Goal: Information Seeking & Learning: Learn about a topic

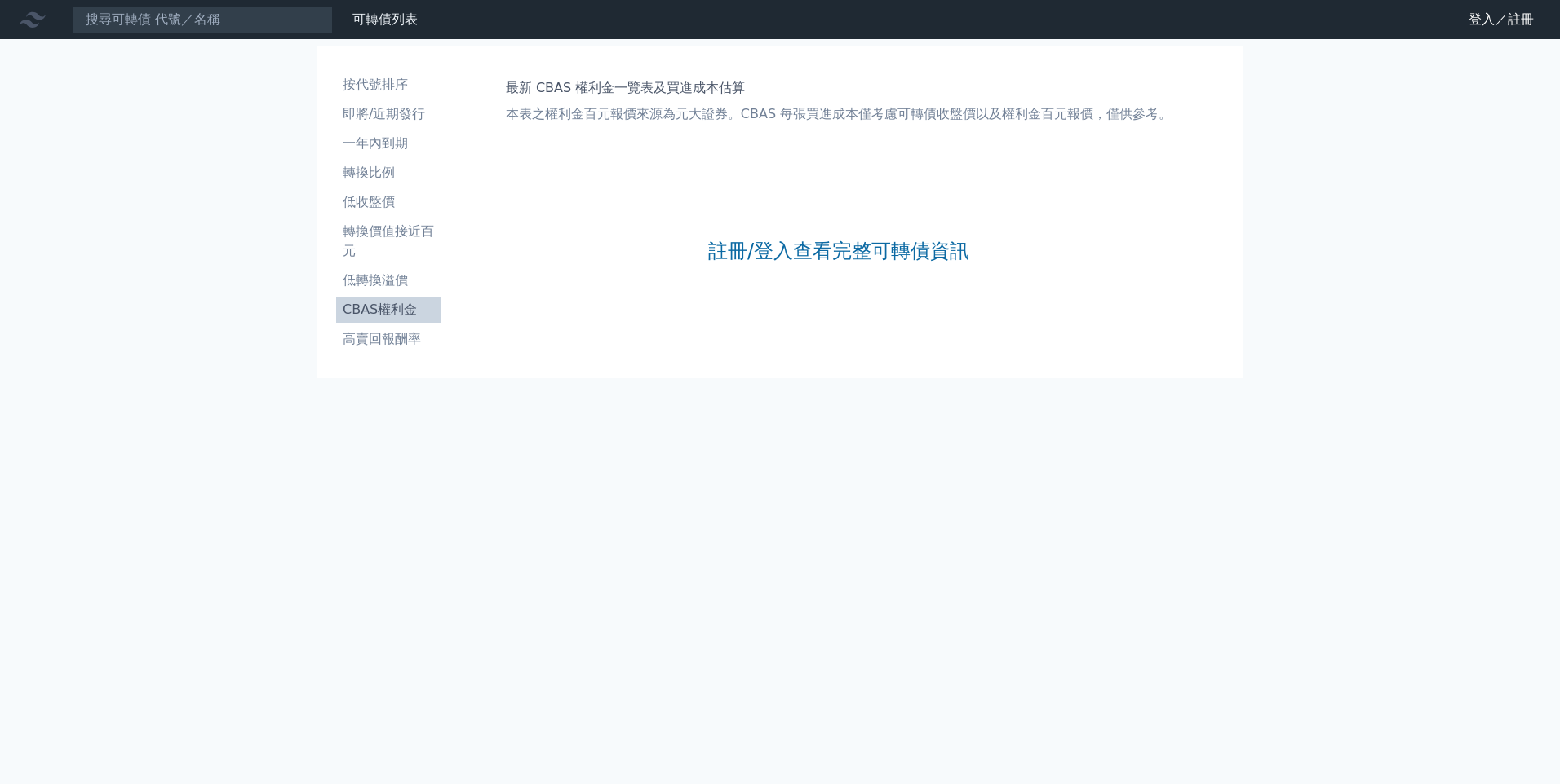
click at [390, 309] on li "CBAS權利金" at bounding box center [388, 310] width 105 height 19
click at [179, 19] on input at bounding box center [202, 19] width 261 height 28
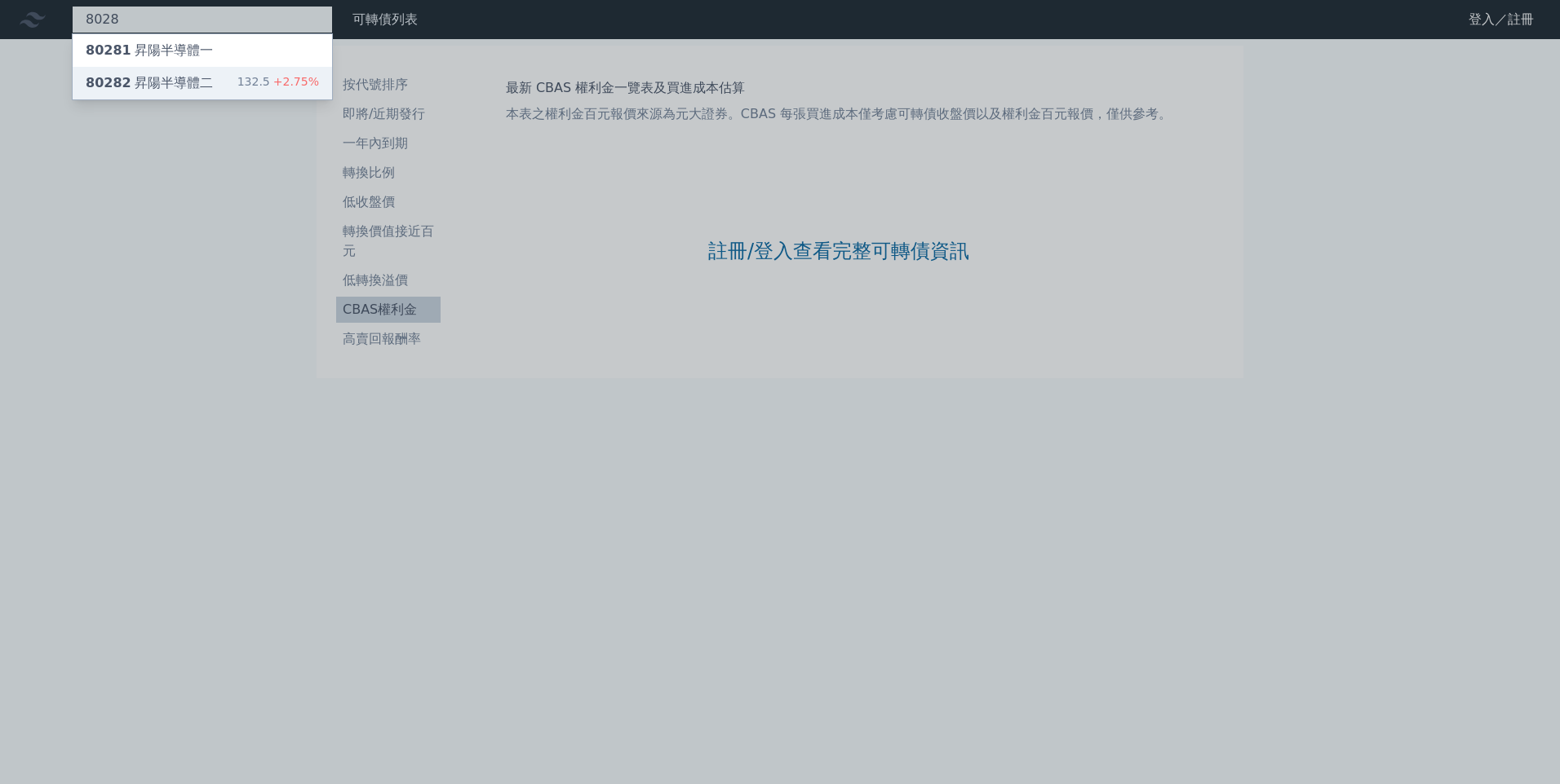
type input "8028"
click at [173, 81] on div "80282 昇陽半導體二" at bounding box center [149, 83] width 127 height 19
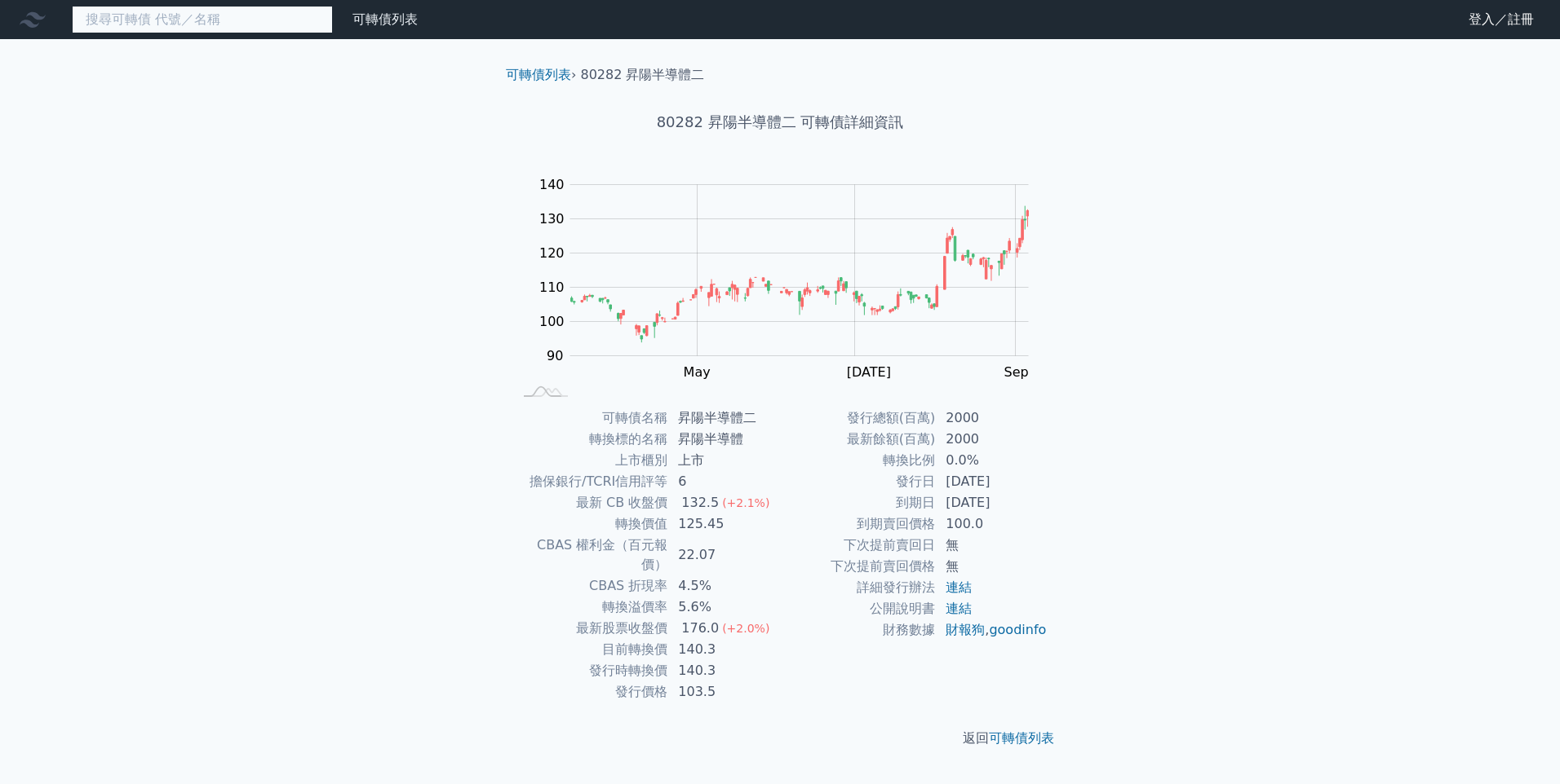
click at [125, 13] on input at bounding box center [202, 19] width 261 height 28
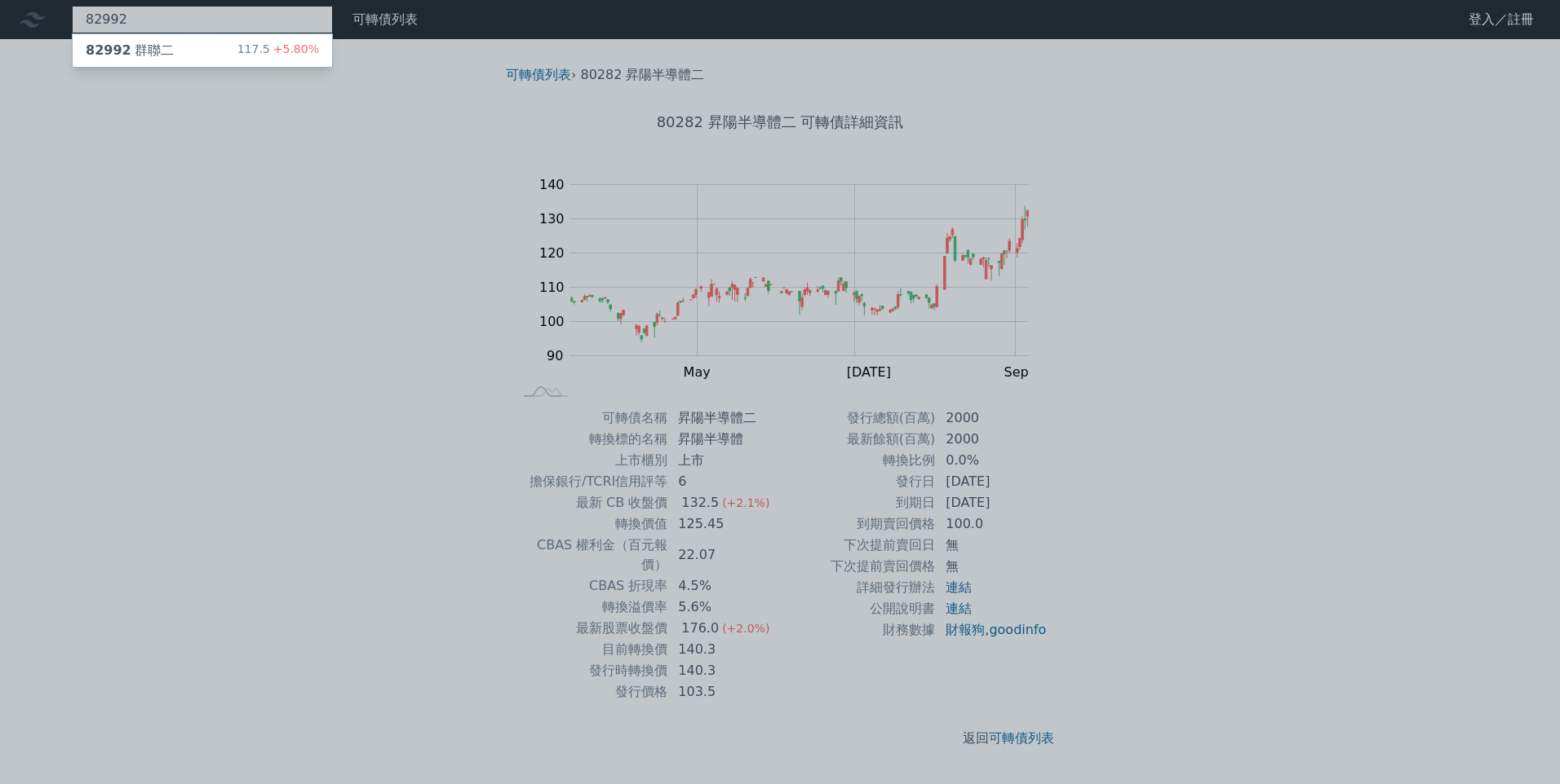
type input "82992"
click at [137, 49] on div "82992 群聯二" at bounding box center [130, 50] width 89 height 19
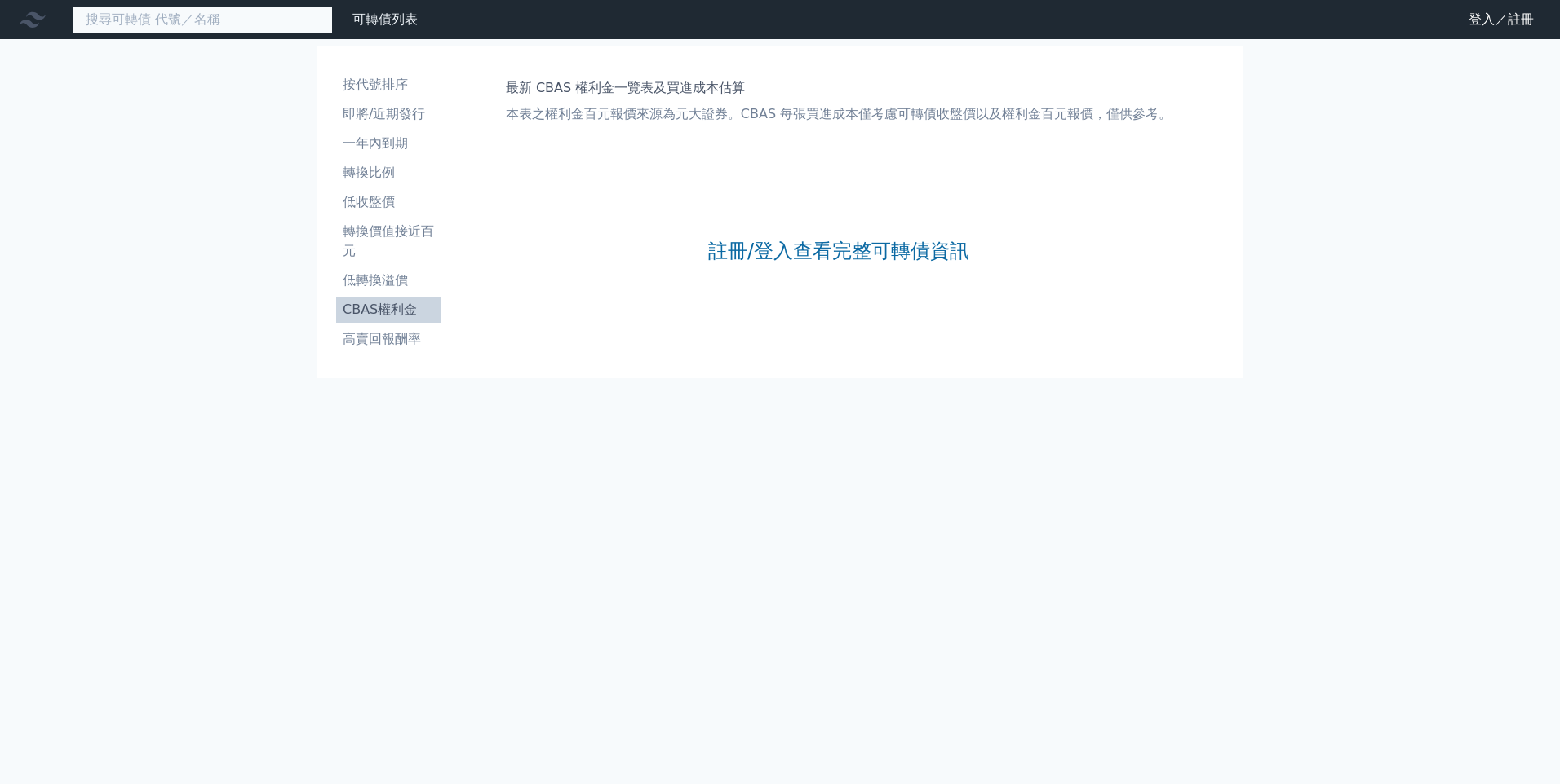
click at [200, 20] on input at bounding box center [202, 19] width 261 height 28
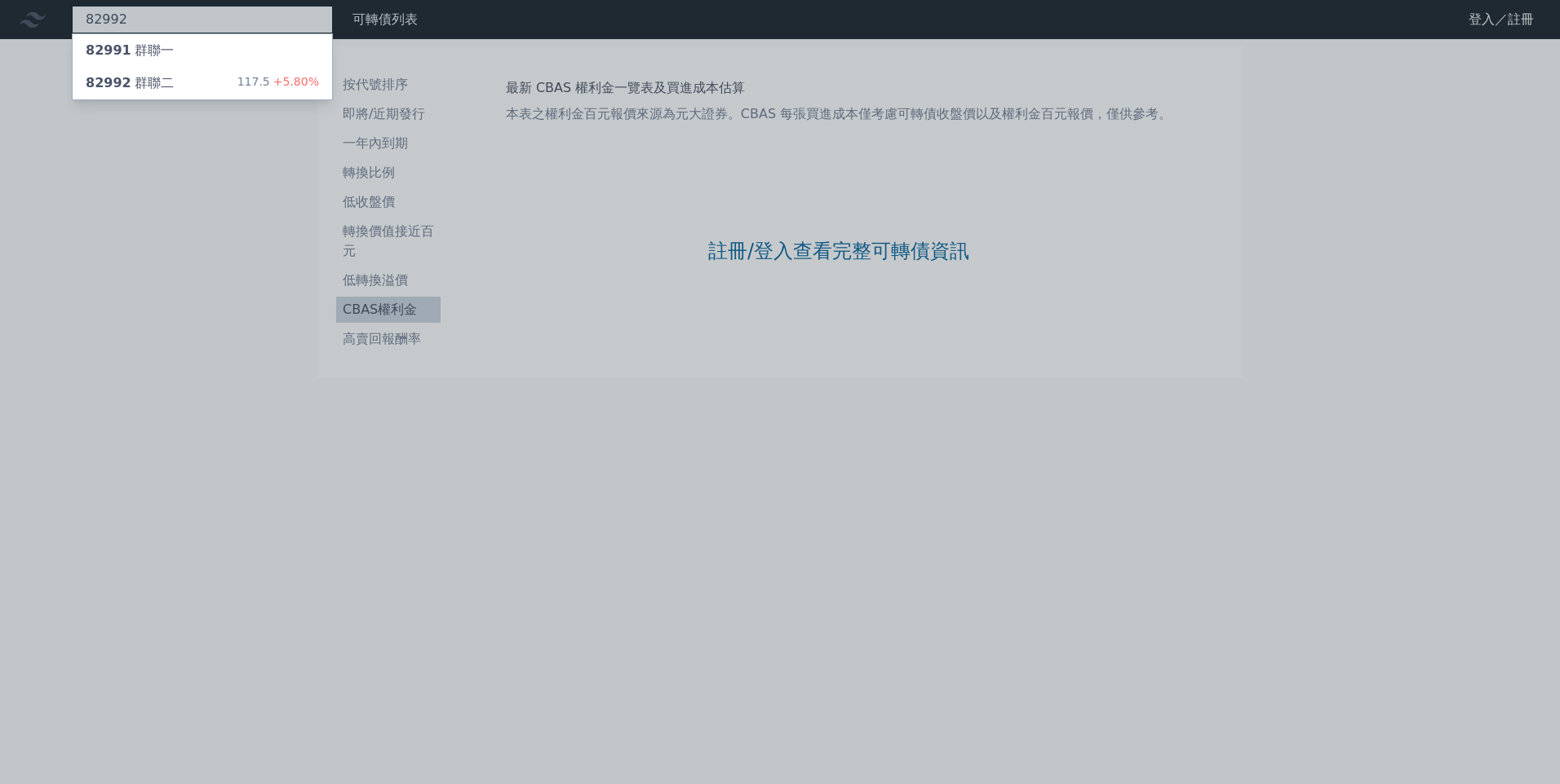
type input "82992"
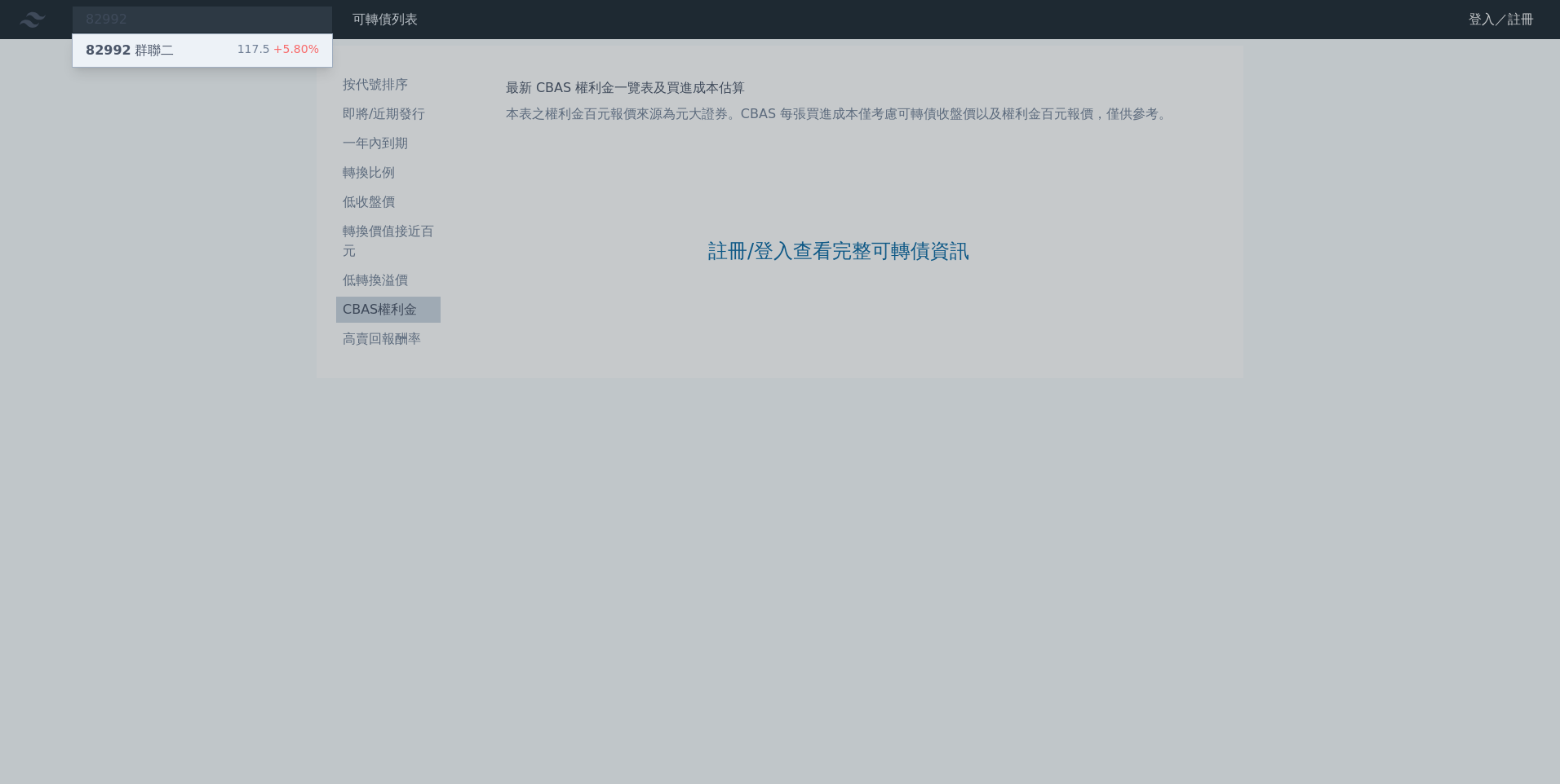
click at [274, 56] on div "117.5 +5.80%" at bounding box center [278, 50] width 82 height 19
drag, startPoint x: 67, startPoint y: 115, endPoint x: 64, endPoint y: 90, distance: 25.2
click at [66, 113] on div at bounding box center [780, 392] width 1560 height 784
